Goal: Transaction & Acquisition: Purchase product/service

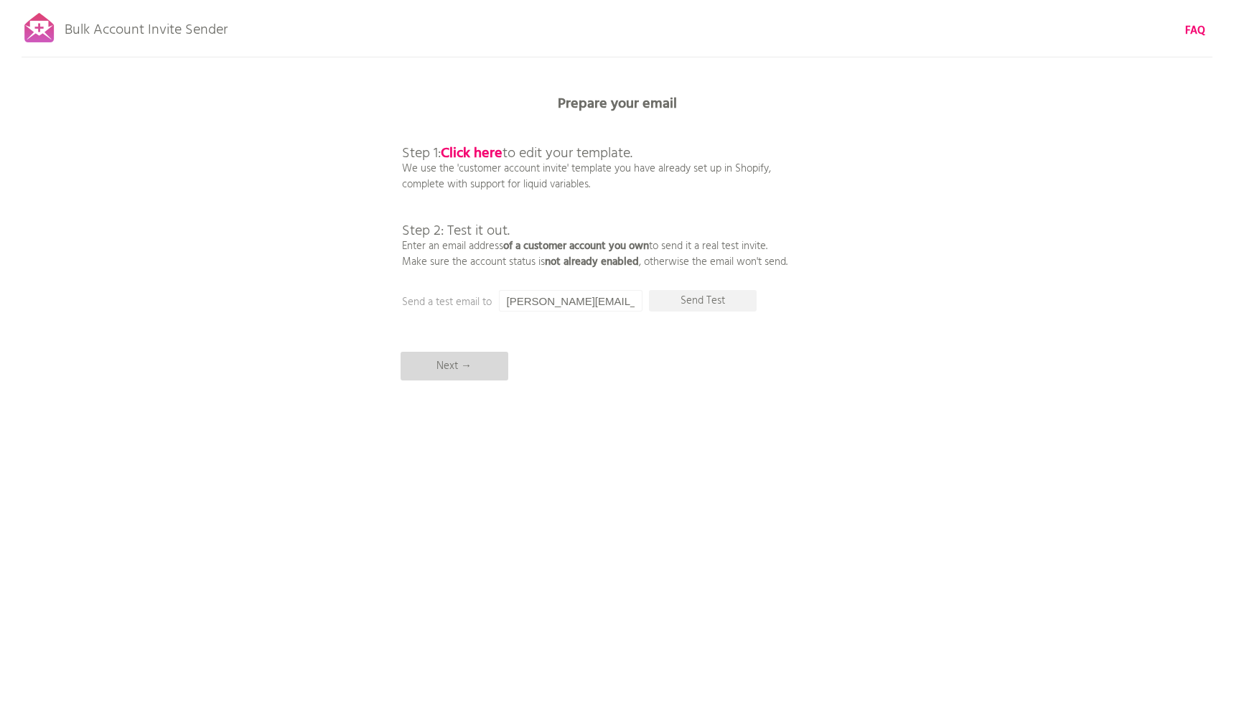
click at [453, 364] on p "Next →" at bounding box center [454, 366] width 108 height 29
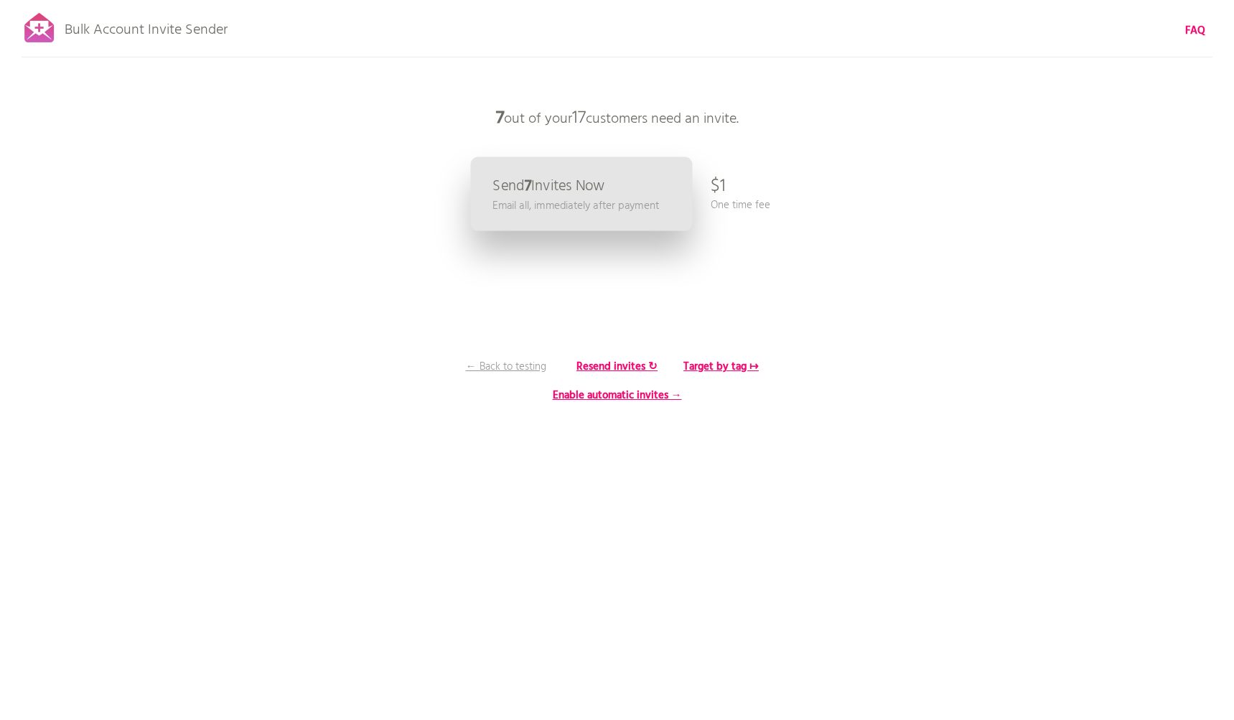
click at [581, 217] on link "Send 7 Invites Now Email all, immediately after payment" at bounding box center [581, 194] width 222 height 74
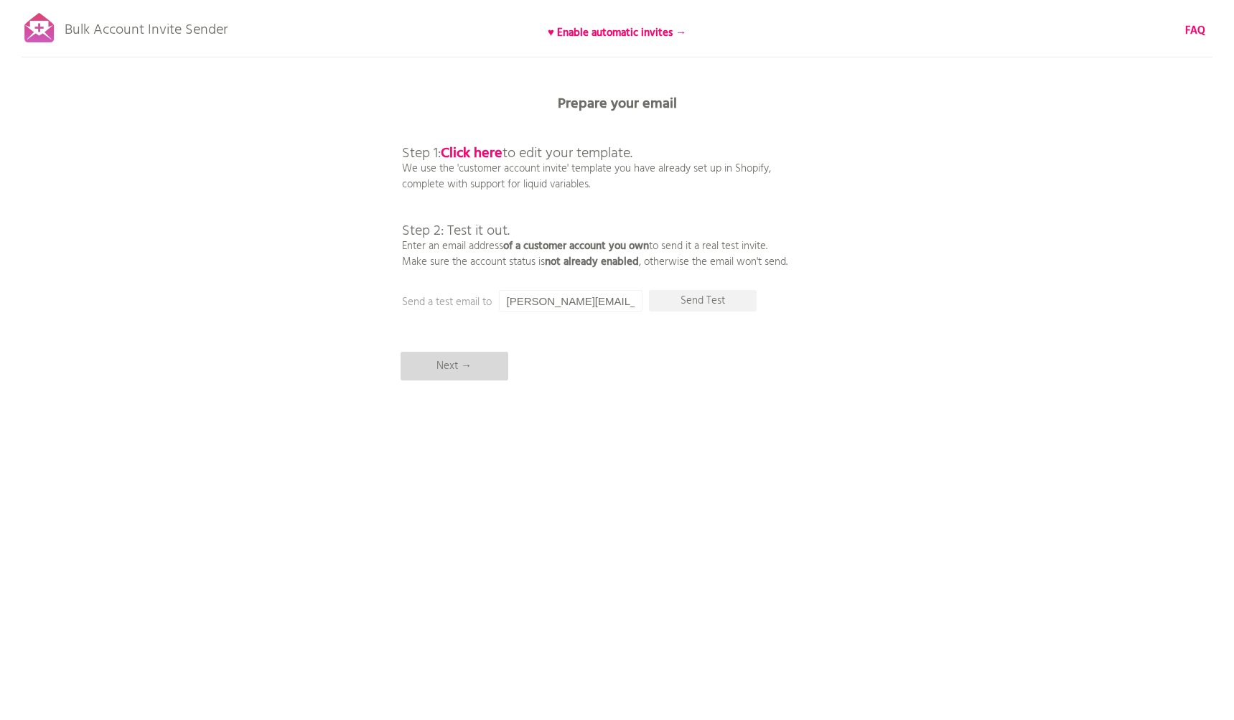
click at [472, 370] on p "Next →" at bounding box center [454, 366] width 108 height 29
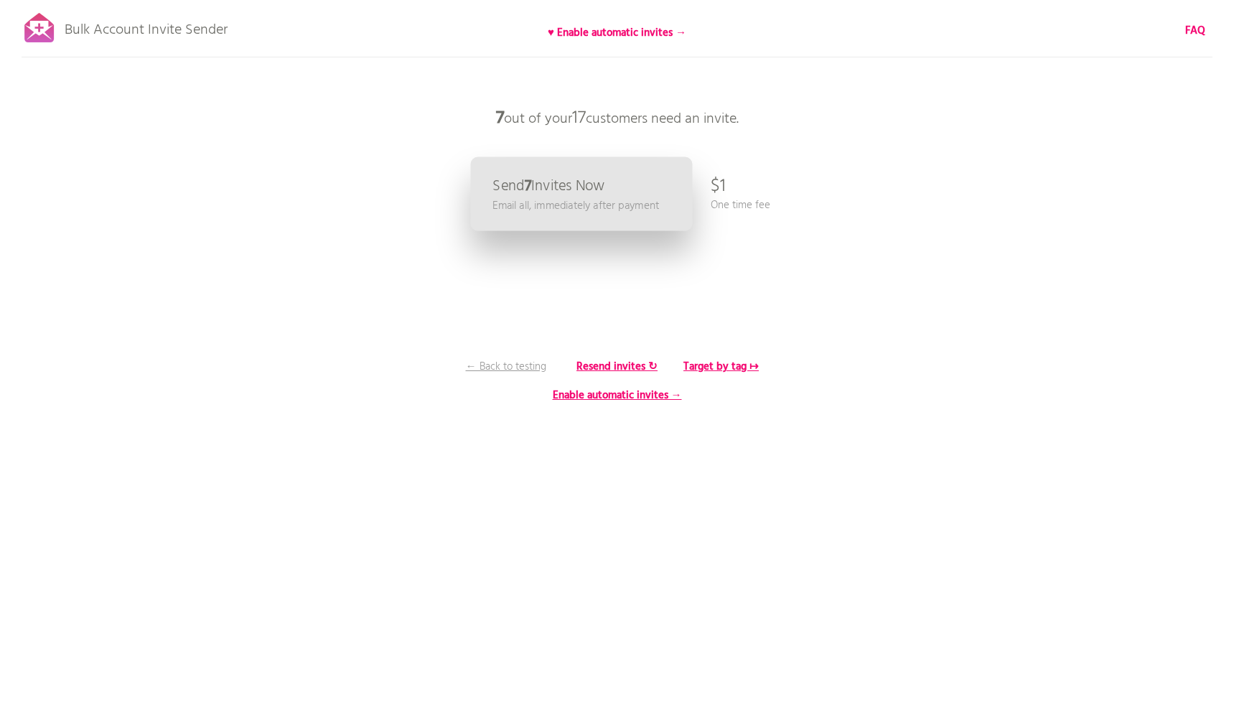
click at [637, 220] on link "Send 7 Invites Now Email all, immediately after payment" at bounding box center [581, 194] width 222 height 74
